Goal: Transaction & Acquisition: Subscribe to service/newsletter

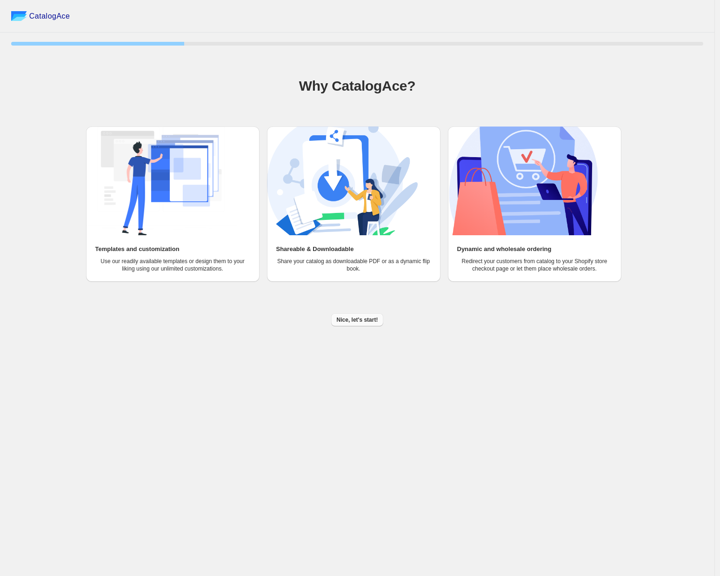
click at [337, 320] on span "Nice, let's start!" at bounding box center [357, 319] width 41 height 7
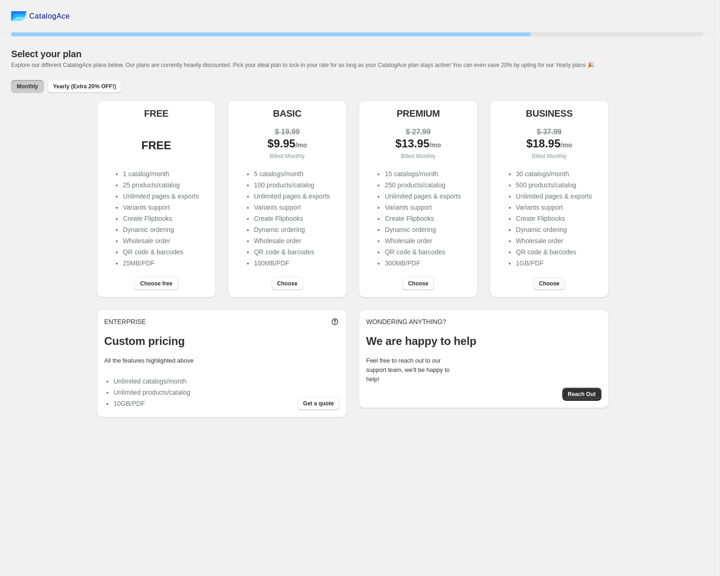
click at [551, 286] on span "Choose" at bounding box center [549, 283] width 20 height 7
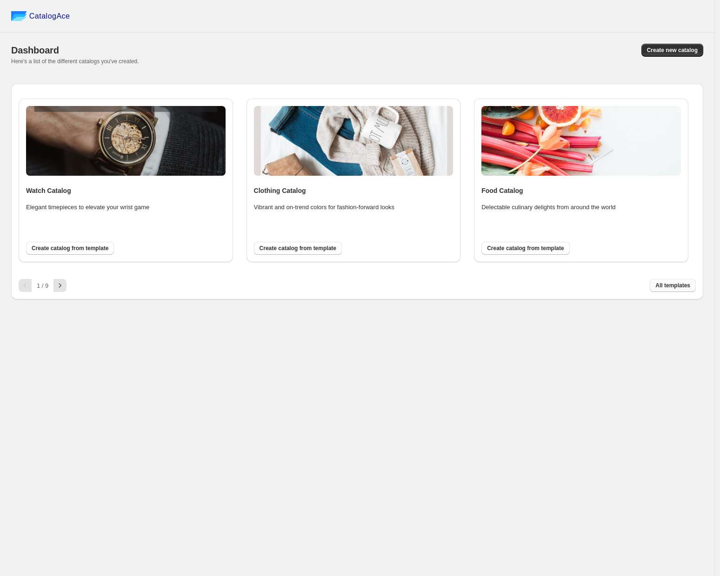
click at [660, 285] on span "All templates" at bounding box center [672, 285] width 35 height 7
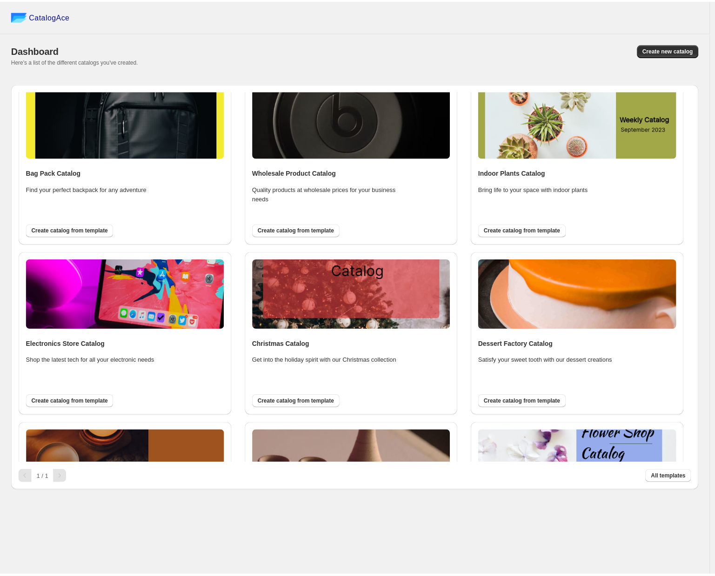
scroll to position [1055, 0]
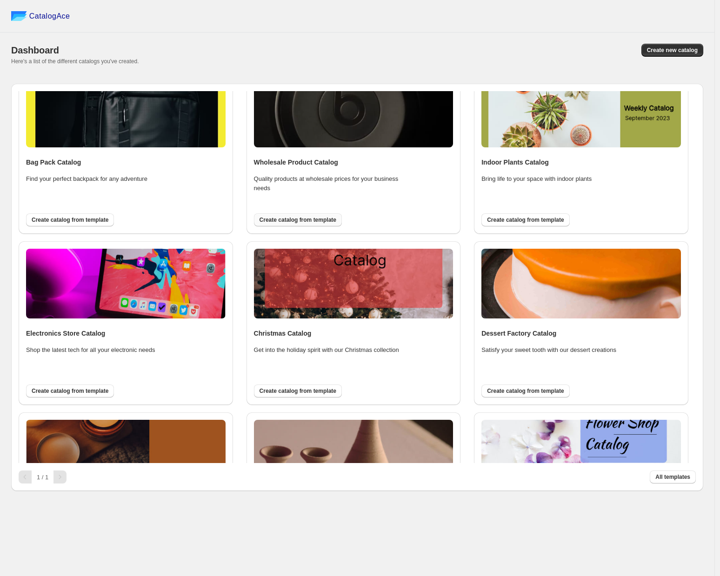
click at [308, 223] on span "Create catalog from template" at bounding box center [297, 219] width 77 height 7
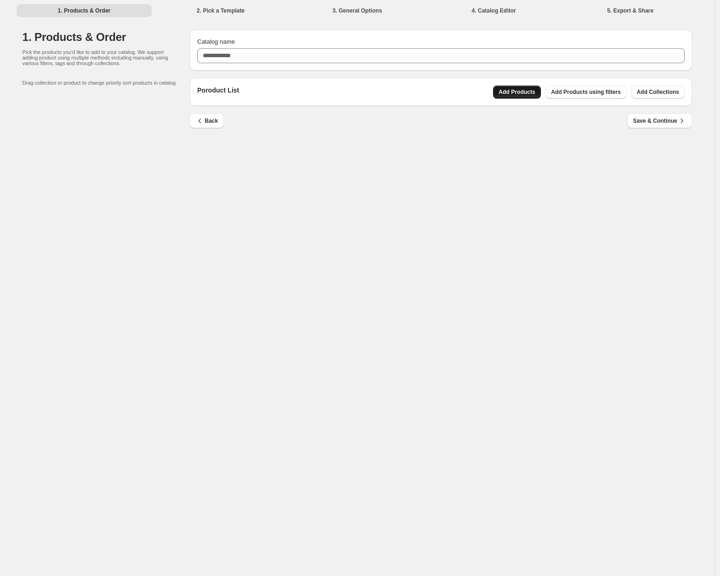
click at [508, 96] on button "Add Products" at bounding box center [517, 92] width 48 height 13
click at [665, 99] on div "Poroduct List Add Products Add Products using filters Add Collections" at bounding box center [441, 92] width 502 height 28
click at [663, 96] on button "Add Collections" at bounding box center [657, 92] width 53 height 13
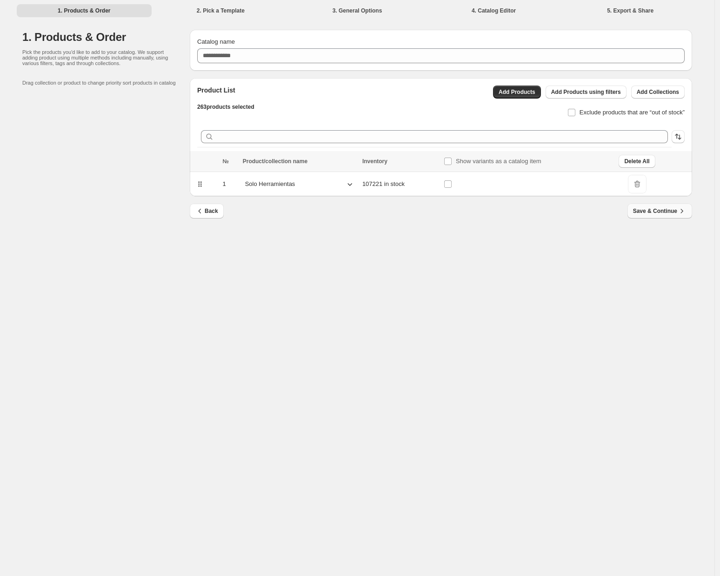
click at [658, 215] on span "Save & Continue" at bounding box center [659, 210] width 53 height 9
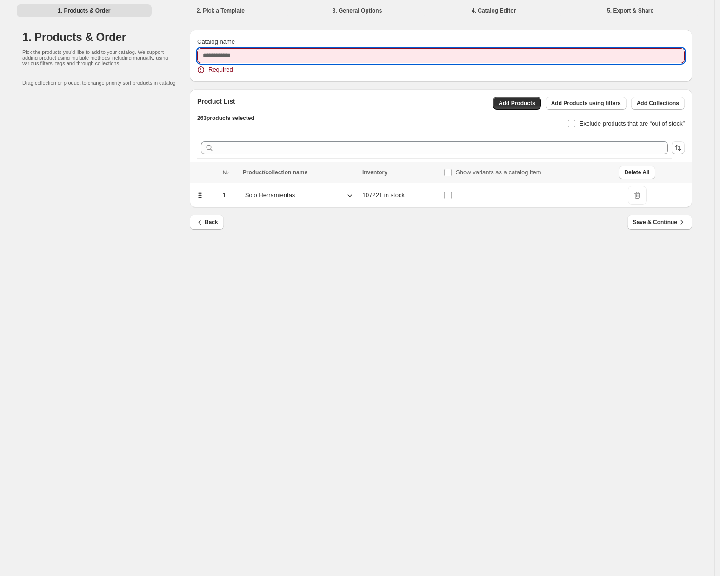
click at [222, 54] on input "Catalog name" at bounding box center [440, 55] width 487 height 15
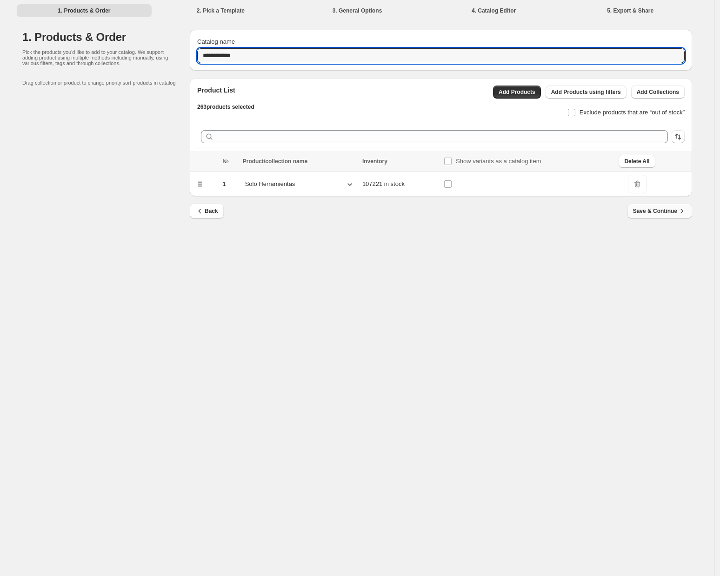
type input "**********"
click at [644, 214] on span "Save & Continue" at bounding box center [659, 210] width 53 height 9
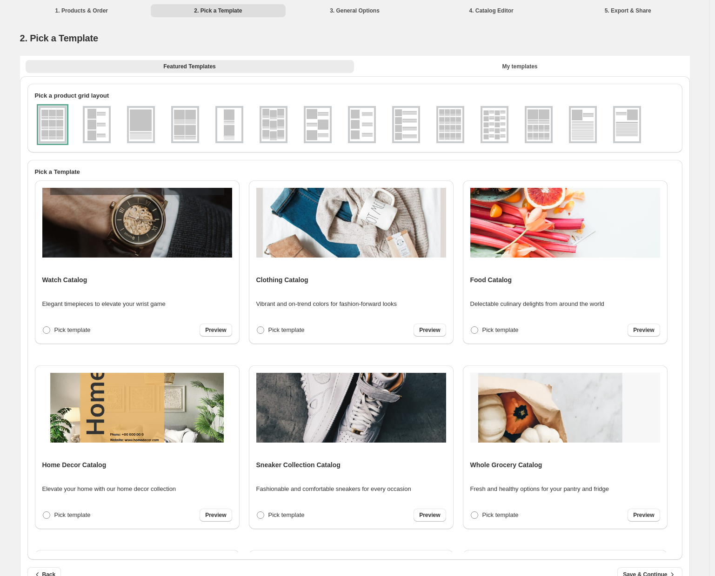
click at [490, 123] on img at bounding box center [494, 124] width 24 height 33
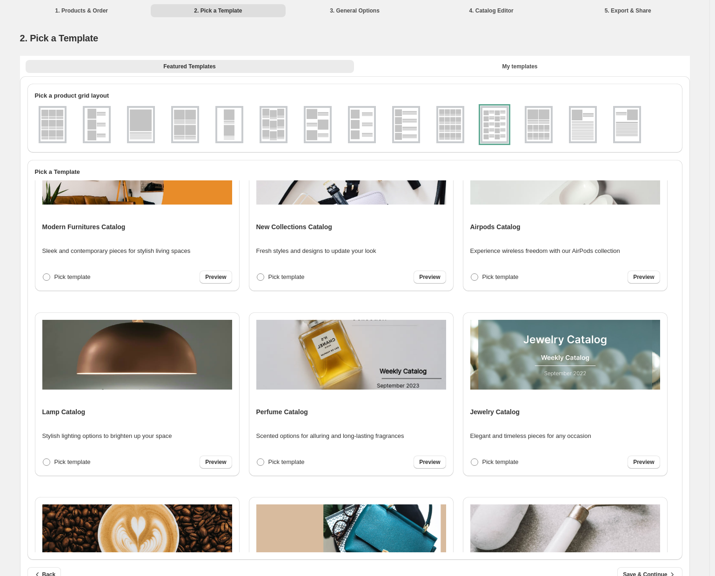
scroll to position [0, 0]
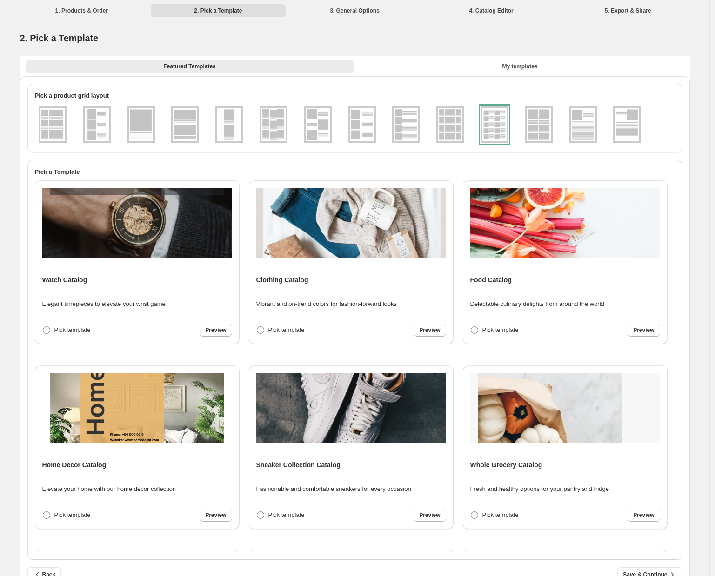
click at [493, 126] on div at bounding box center [494, 124] width 28 height 37
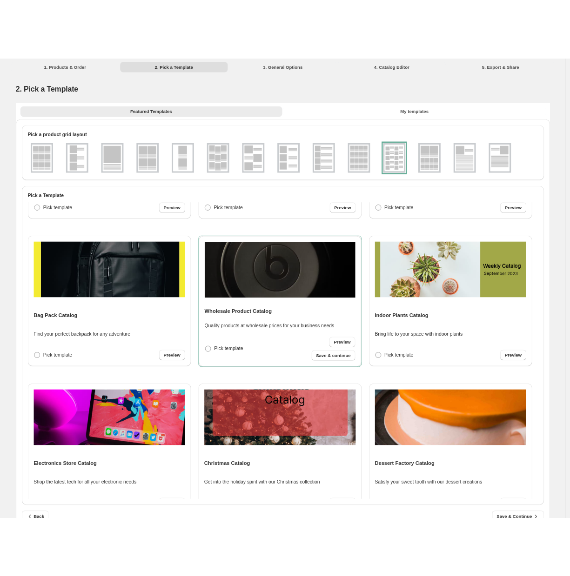
scroll to position [1069, 0]
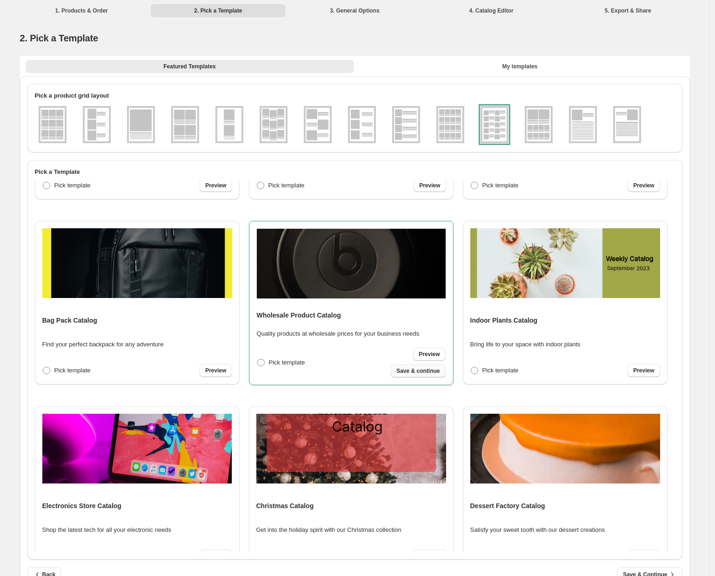
click at [404, 370] on span "Save & continue" at bounding box center [417, 370] width 43 height 7
select select "**********"
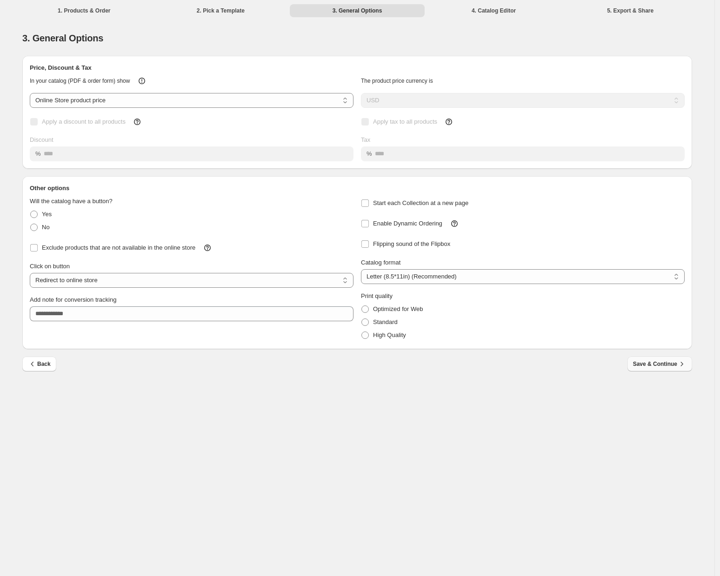
click at [655, 364] on span "Save & Continue" at bounding box center [659, 363] width 53 height 9
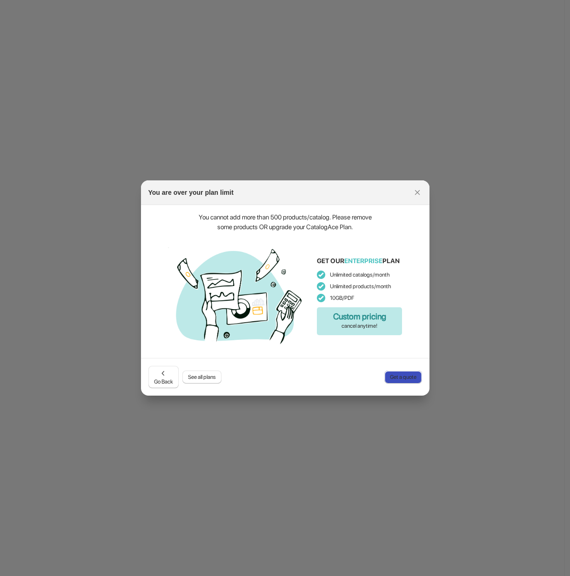
click at [397, 380] on span "Get a quote" at bounding box center [403, 376] width 27 height 7
click at [420, 193] on icon ":rj:" at bounding box center [416, 192] width 9 height 9
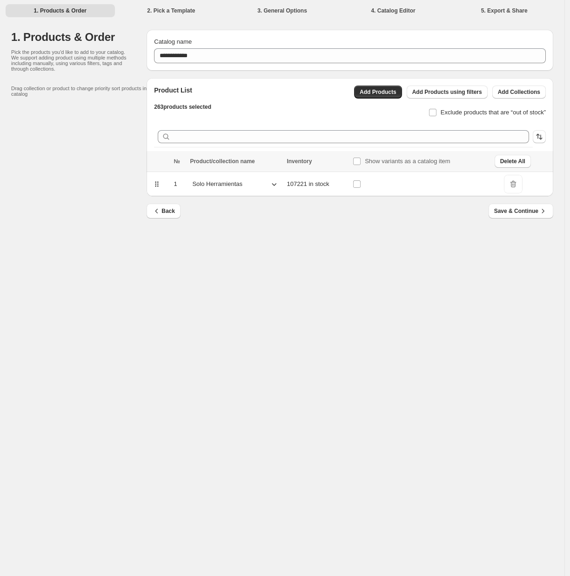
click at [231, 183] on p "Solo Herramientas" at bounding box center [217, 183] width 50 height 9
click at [232, 184] on div "Solo Herramientas" at bounding box center [235, 184] width 91 height 14
click at [232, 184] on p "Solo Herramientas" at bounding box center [217, 183] width 50 height 9
click at [232, 183] on div "Solo Herramientas" at bounding box center [235, 184] width 91 height 14
click at [403, 183] on td at bounding box center [421, 184] width 142 height 25
